Goal: Information Seeking & Learning: Check status

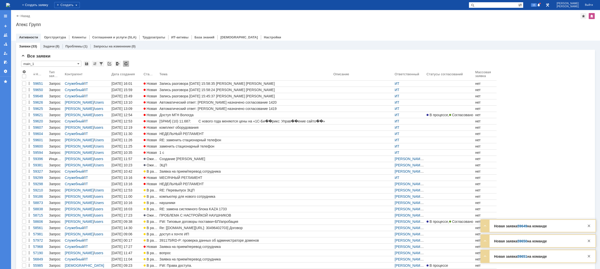
click at [10, 3] on img at bounding box center [8, 5] width 4 height 4
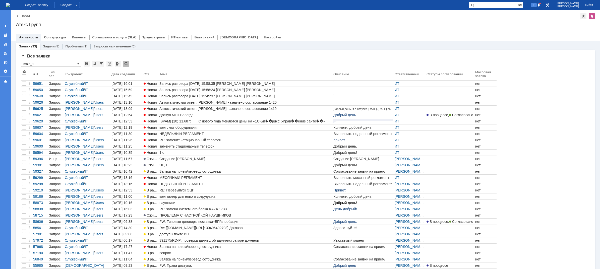
click at [179, 154] on div "1 с" at bounding box center [245, 153] width 172 height 4
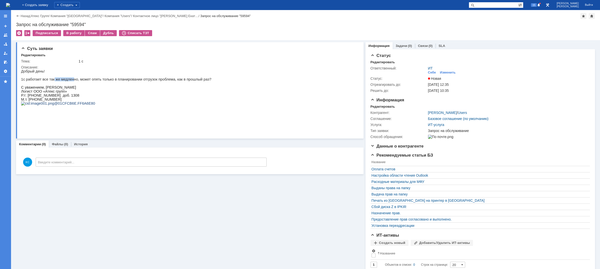
drag, startPoint x: 49, startPoint y: 82, endPoint x: 68, endPoint y: 82, distance: 18.8
click at [67, 81] on p "Добрый день! 1с работает все так же медленно, может опять только в планировании…" at bounding box center [116, 75] width 190 height 12
drag, startPoint x: 74, startPoint y: 83, endPoint x: 90, endPoint y: 83, distance: 15.6
click at [90, 83] on div "Добрый день! 1с работает все так же медленно, может опять только в планировании…" at bounding box center [116, 91] width 190 height 44
click at [101, 83] on p at bounding box center [116, 83] width 190 height 4
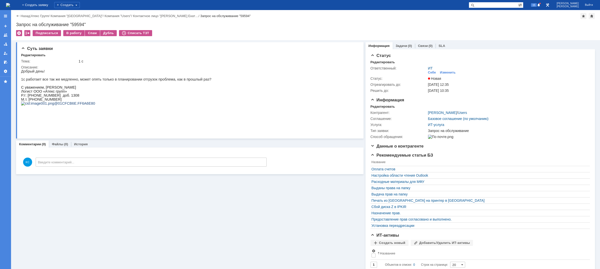
click at [111, 81] on p "Добрый день! 1с работает все так же медленно, может опять только в планировании…" at bounding box center [116, 75] width 190 height 12
click at [10, 7] on img at bounding box center [8, 5] width 4 height 4
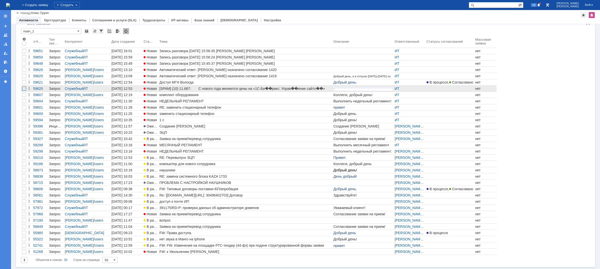
click at [25, 90] on div at bounding box center [24, 89] width 4 height 4
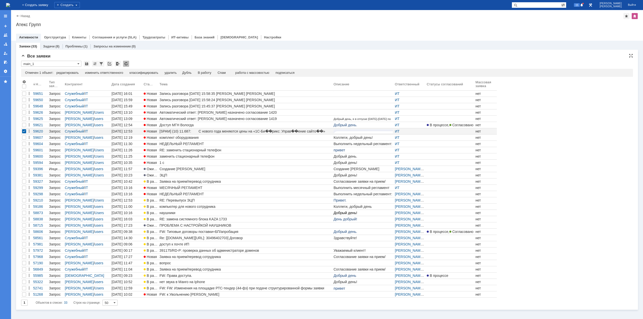
click at [10, 7] on img at bounding box center [8, 5] width 4 height 4
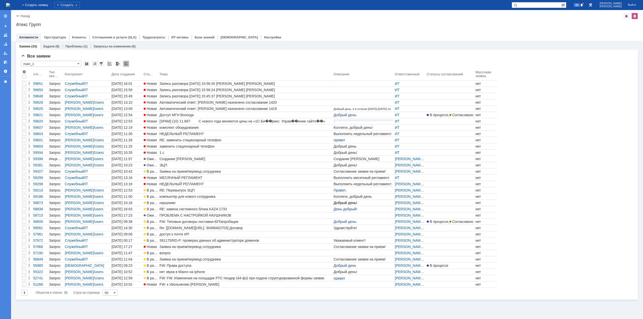
click at [10, 3] on img at bounding box center [8, 5] width 4 height 4
click at [576, 178] on div "Номер Тип заявки Контрагент Дата создания Статус Тема Описание Ответственный Ст…" at bounding box center [326, 178] width 611 height 219
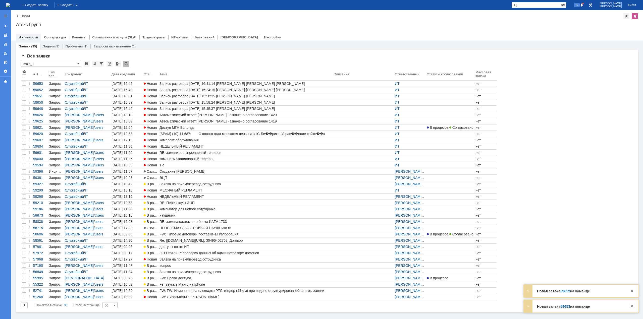
click at [10, 3] on img at bounding box center [8, 5] width 4 height 4
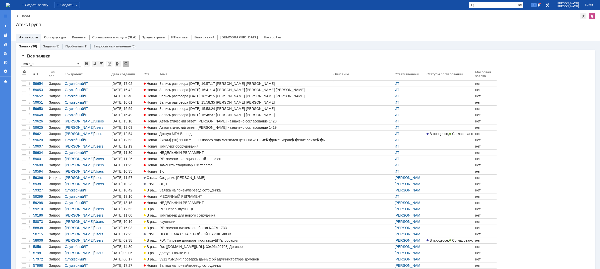
click at [10, 5] on img at bounding box center [8, 5] width 4 height 4
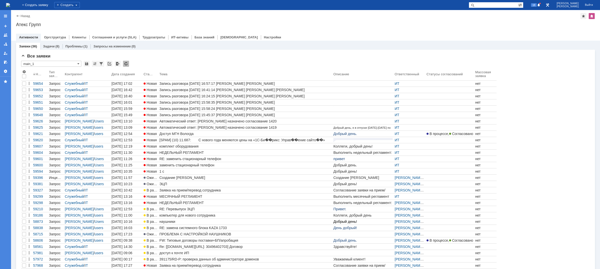
click at [10, 6] on img at bounding box center [8, 5] width 4 height 4
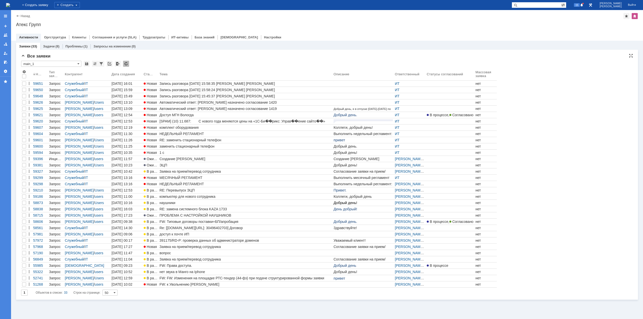
click at [275, 294] on div "1 Объектов в списке: 33 Строк на странице: 50" at bounding box center [326, 293] width 611 height 6
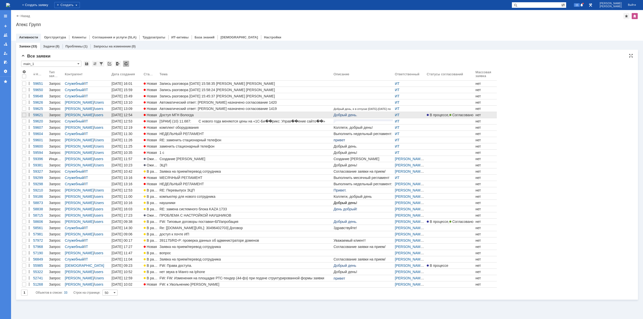
click at [184, 114] on div "Доступ МГН Вологда" at bounding box center [245, 115] width 172 height 4
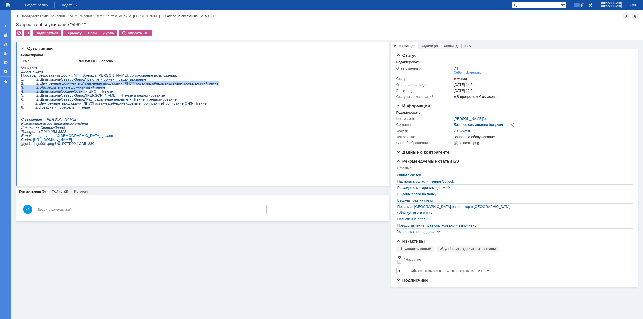
drag, startPoint x: 54, startPoint y: 84, endPoint x: 80, endPoint y: 95, distance: 27.9
click at [79, 92] on div "Добрый день. Просьба предоставить доступ МГН Вологда Клюшкину Даниилу, согласов…" at bounding box center [119, 109] width 197 height 80
click at [83, 97] on span "5. Z:\Дивизионы\Северо-Запад\[PERSON_NAME] – Чтение и редактирование" at bounding box center [93, 95] width 144 height 4
click at [449, 45] on link "Связи" at bounding box center [449, 46] width 10 height 4
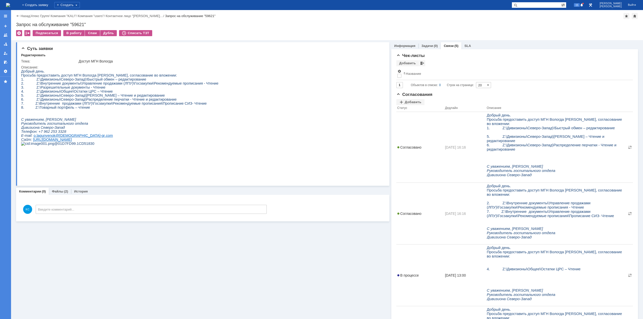
click at [10, 6] on img at bounding box center [8, 5] width 4 height 4
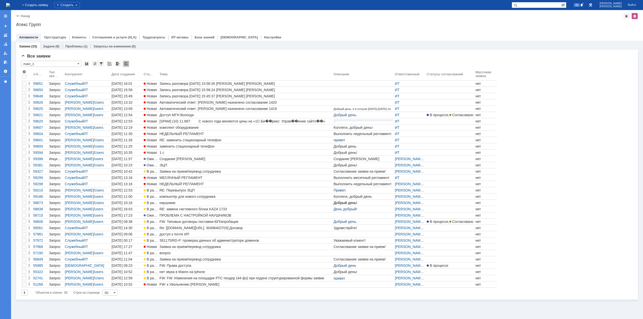
click at [156, 309] on div "Заявки (33) Задачи (8) Проблемы (1) Запросы на изменение (0) Все заявки * main_…" at bounding box center [327, 180] width 632 height 278
click at [10, 5] on img at bounding box center [8, 5] width 4 height 4
click at [10, 6] on img at bounding box center [8, 5] width 4 height 4
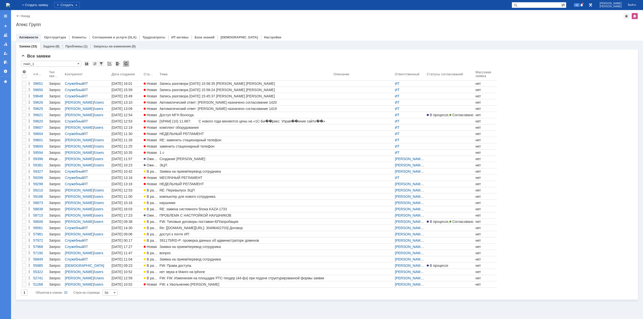
click at [10, 7] on img at bounding box center [8, 5] width 4 height 4
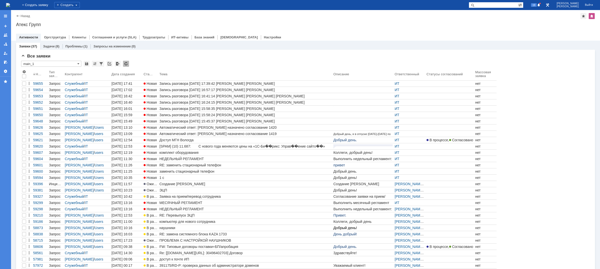
click at [10, 4] on img at bounding box center [8, 5] width 4 height 4
